Goal: Information Seeking & Learning: Understand process/instructions

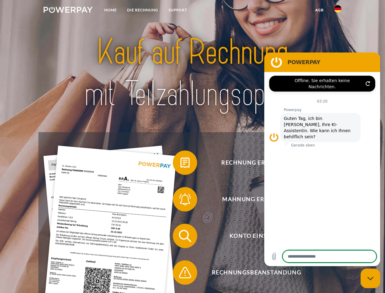
click at [68, 11] on img at bounding box center [68, 10] width 49 height 6
click at [338, 11] on img at bounding box center [337, 8] width 7 height 7
click at [319, 10] on link "agb" at bounding box center [319, 10] width 19 height 11
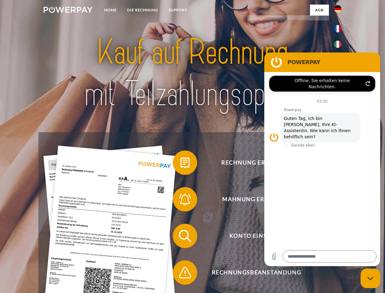
click at [180, 164] on span at bounding box center [176, 162] width 30 height 30
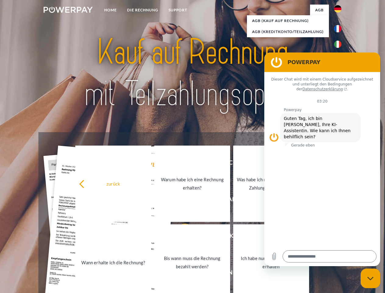
click at [180, 237] on link "Bis wann muss die Rechnung bezahlt werden?" at bounding box center [192, 262] width 76 height 76
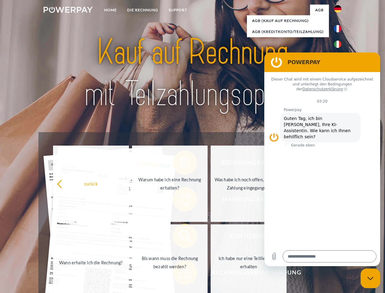
click at [180, 273] on span at bounding box center [176, 272] width 30 height 30
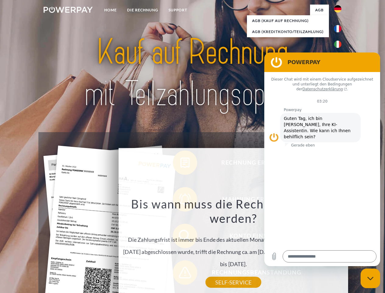
click at [370, 278] on icon "Messaging-Fenster schließen" at bounding box center [370, 278] width 6 height 4
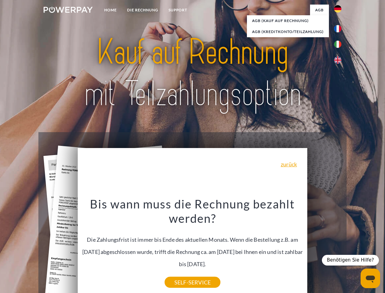
type textarea "*"
